Goal: Information Seeking & Learning: Learn about a topic

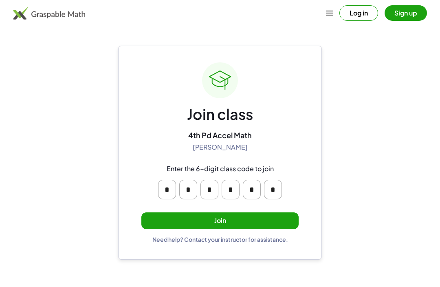
click at [155, 220] on button "Join" at bounding box center [219, 220] width 157 height 17
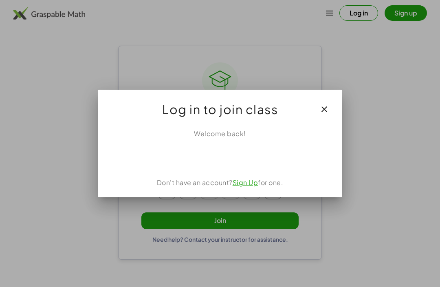
click at [251, 158] on div "Sign in with Google. Opens in new tab" at bounding box center [219, 156] width 75 height 18
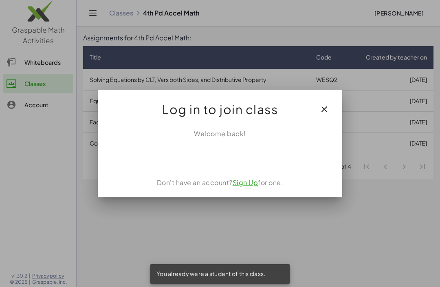
click at [332, 106] on button "button" at bounding box center [324, 109] width 20 height 20
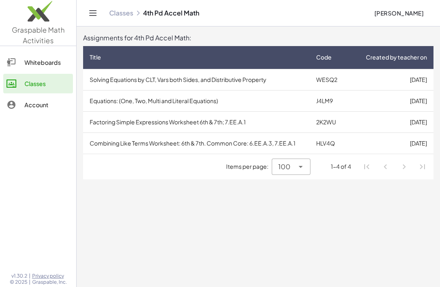
click at [154, 11] on div "Classes 4th Pd Accel Math" at bounding box center [238, 13] width 258 height 8
click at [127, 11] on link "Classes" at bounding box center [121, 13] width 24 height 8
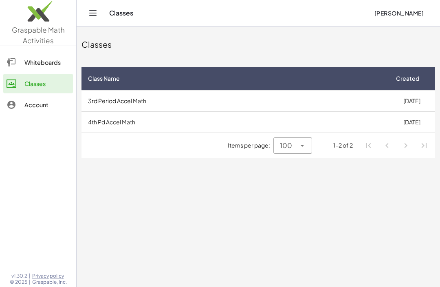
click at [121, 13] on div "Classes" at bounding box center [238, 13] width 258 height 8
click at [377, 103] on td "3rd Period Accel Math" at bounding box center [234, 100] width 307 height 21
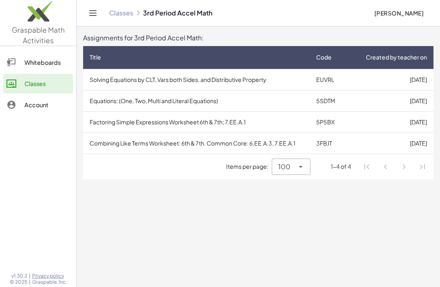
click at [159, 81] on td "Solving Equations by CLT, Vars both Sides, and Distributive Property" at bounding box center [196, 79] width 226 height 21
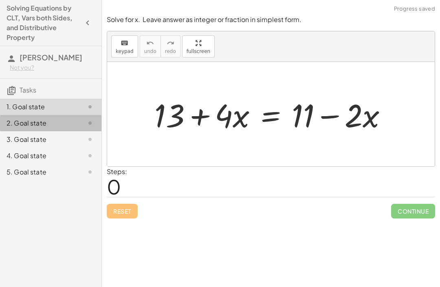
click at [31, 123] on div "2. Goal state" at bounding box center [40, 123] width 66 height 10
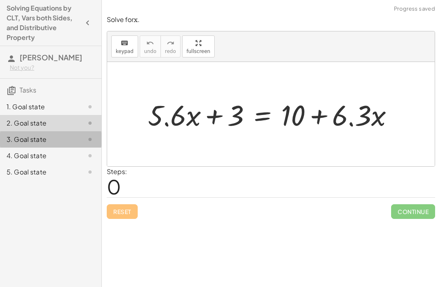
click at [34, 140] on div "3. Goal state" at bounding box center [40, 139] width 66 height 10
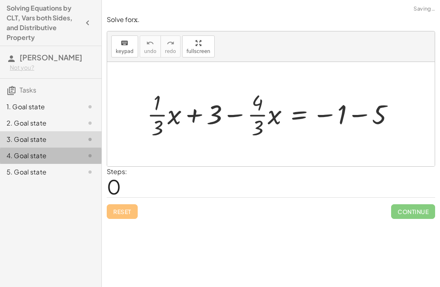
click at [22, 154] on div "4. Goal state" at bounding box center [40, 156] width 66 height 10
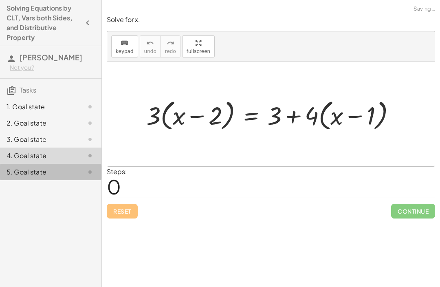
click at [20, 169] on div "5. Goal state" at bounding box center [40, 172] width 66 height 10
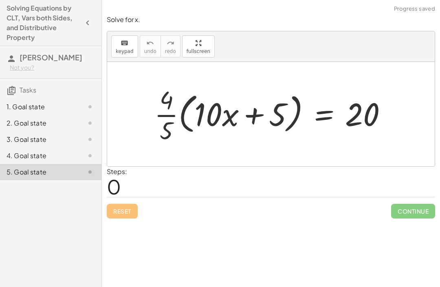
click at [16, 105] on div "1. Goal state" at bounding box center [40, 107] width 66 height 10
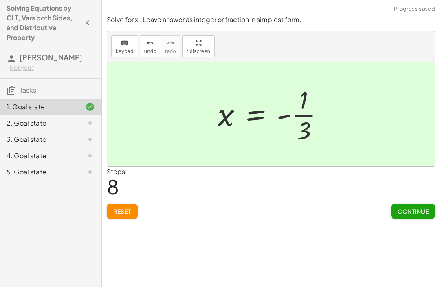
click at [418, 212] on span "Continue" at bounding box center [412, 210] width 31 height 7
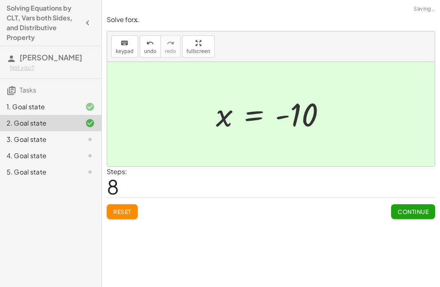
click at [413, 208] on span "Continue" at bounding box center [412, 211] width 31 height 7
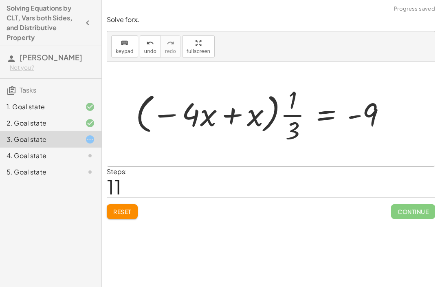
click at [123, 209] on span "Reset" at bounding box center [122, 211] width 18 height 7
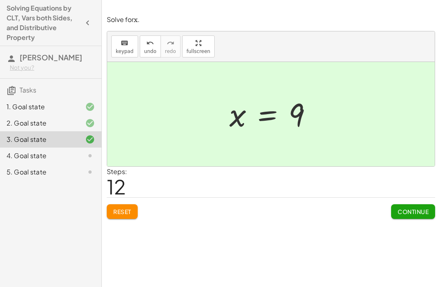
click at [405, 211] on span "Continue" at bounding box center [412, 211] width 31 height 7
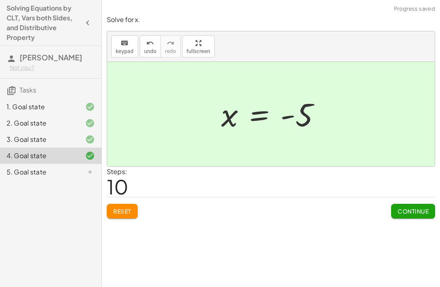
click at [417, 208] on span "Continue" at bounding box center [412, 210] width 31 height 7
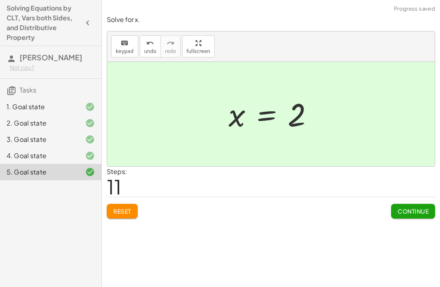
click at [417, 209] on span "Continue" at bounding box center [412, 210] width 31 height 7
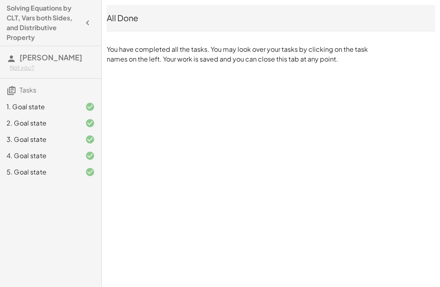
click at [85, 29] on button "button" at bounding box center [87, 22] width 15 height 15
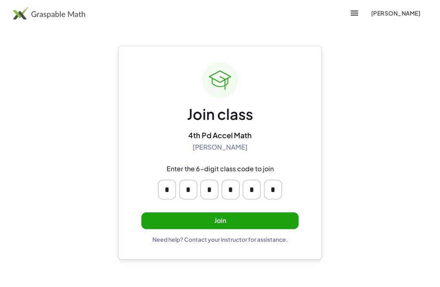
click at [257, 216] on button "Join" at bounding box center [219, 220] width 157 height 17
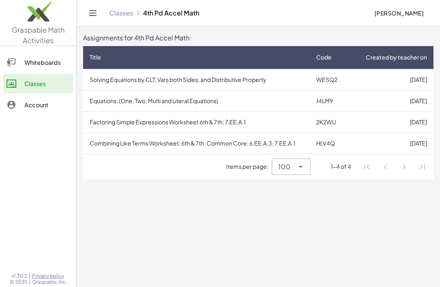
click at [111, 9] on link "Classes" at bounding box center [121, 13] width 24 height 8
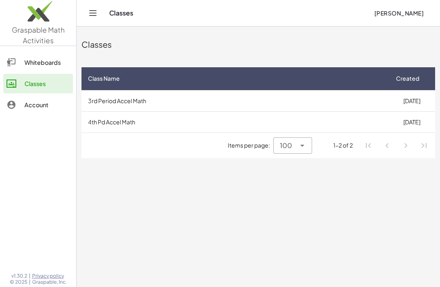
click at [386, 96] on td "3rd Period Accel Math" at bounding box center [234, 100] width 307 height 21
